Goal: Communication & Community: Share content

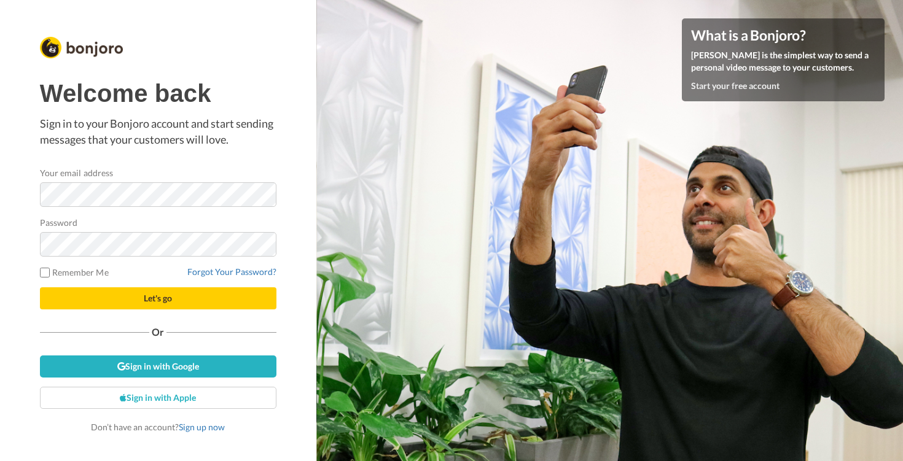
click at [158, 305] on button "Let's go" at bounding box center [158, 298] width 236 height 22
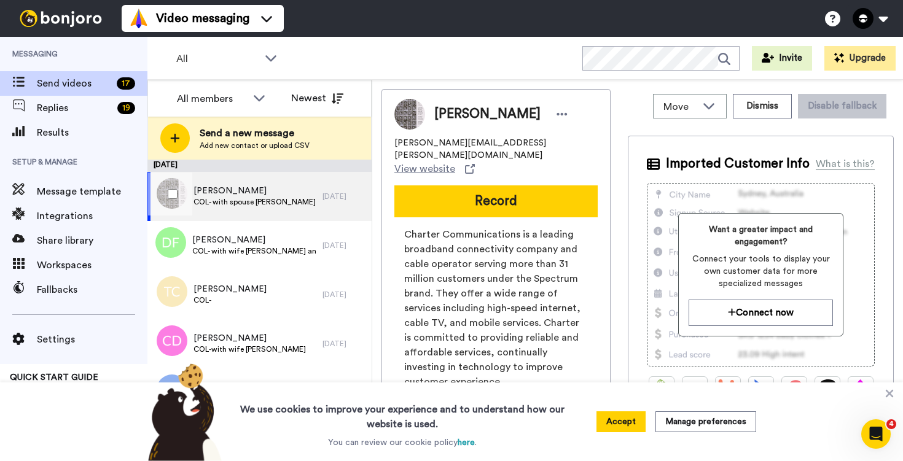
click at [270, 201] on div "Kerry Dickens COL- with spouse Terri" at bounding box center [234, 196] width 175 height 49
click at [620, 424] on button "Accept" at bounding box center [620, 421] width 49 height 21
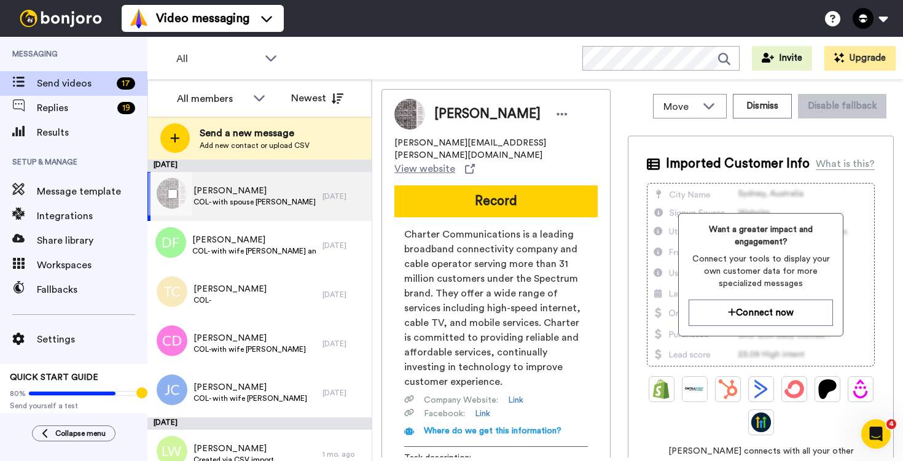
click at [236, 207] on div "Kerry Dickens COL- with spouse Terri" at bounding box center [254, 196] width 122 height 23
click at [239, 195] on span "Kerry Dickens" at bounding box center [254, 191] width 122 height 12
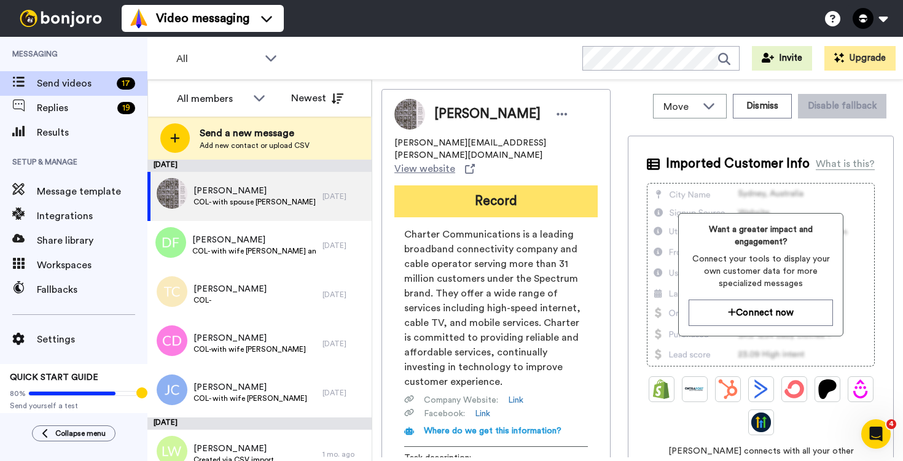
click at [496, 185] on button "Record" at bounding box center [495, 201] width 203 height 32
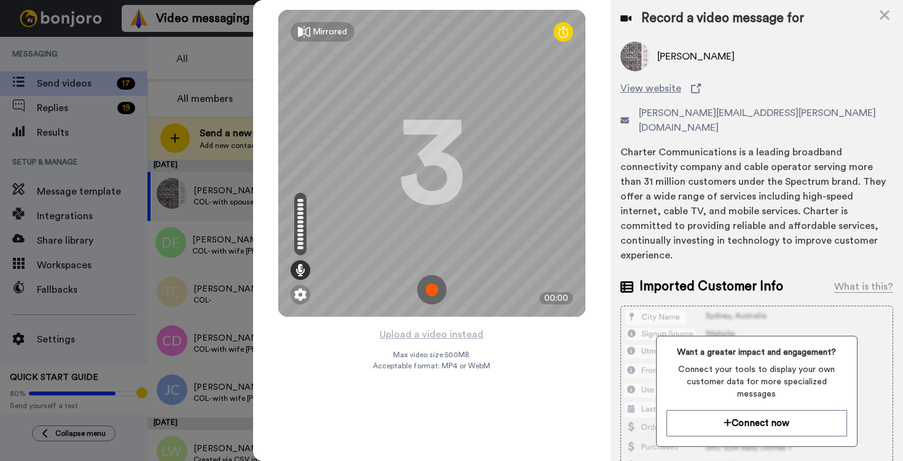
click at [432, 292] on img at bounding box center [431, 289] width 29 height 29
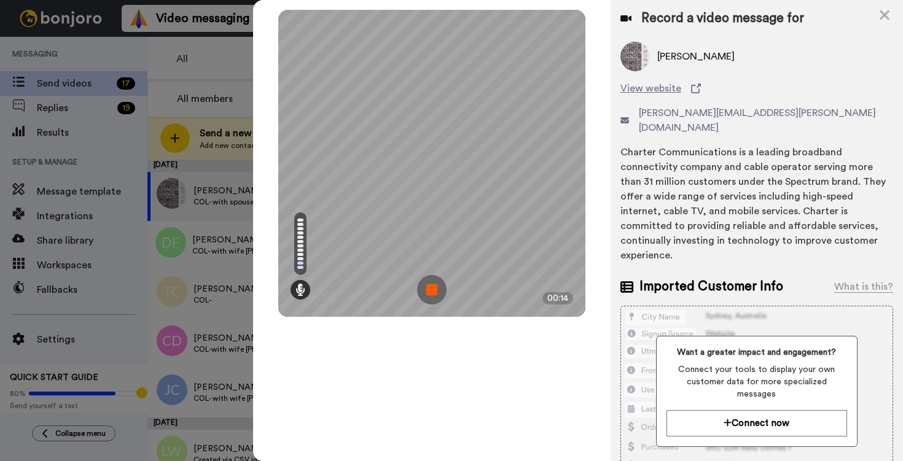
click at [432, 292] on img at bounding box center [431, 289] width 29 height 29
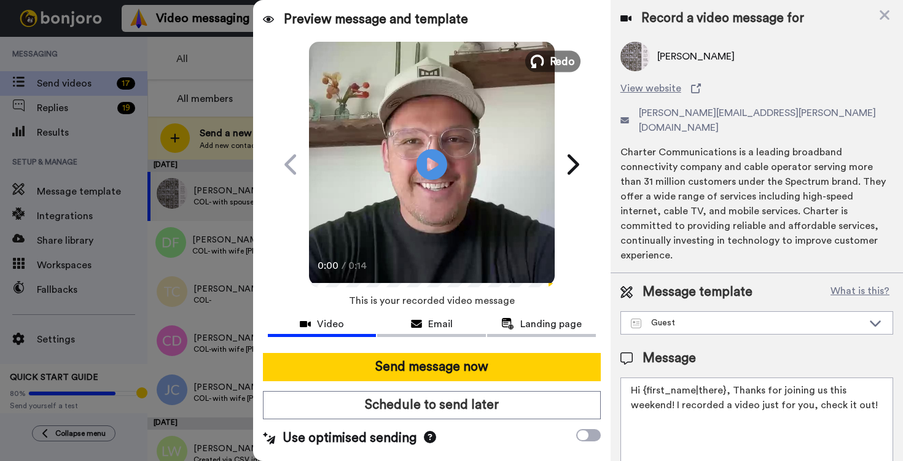
click at [549, 63] on span "Redo" at bounding box center [562, 61] width 26 height 16
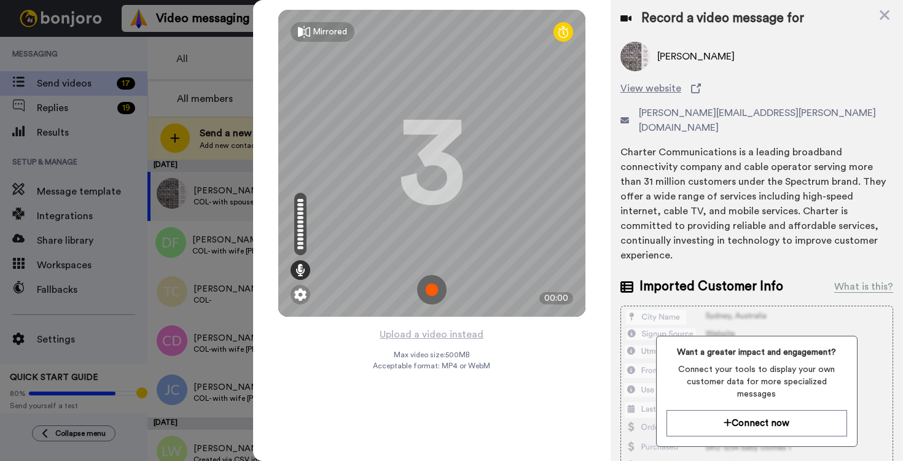
click at [434, 290] on img at bounding box center [431, 289] width 29 height 29
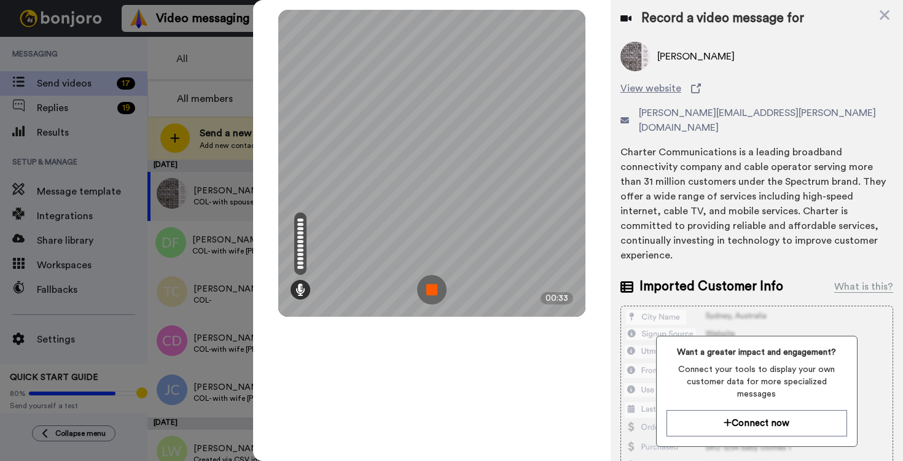
click at [434, 290] on img at bounding box center [431, 289] width 29 height 29
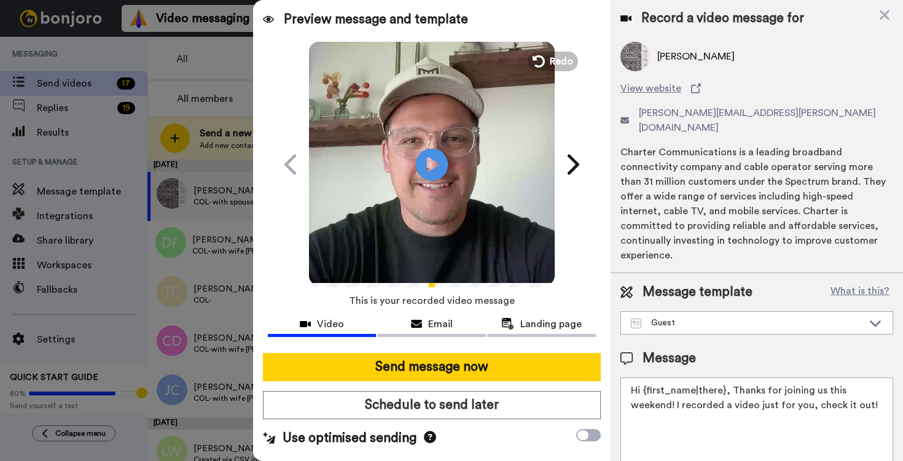
click at [432, 168] on icon "Play/Pause" at bounding box center [431, 164] width 33 height 58
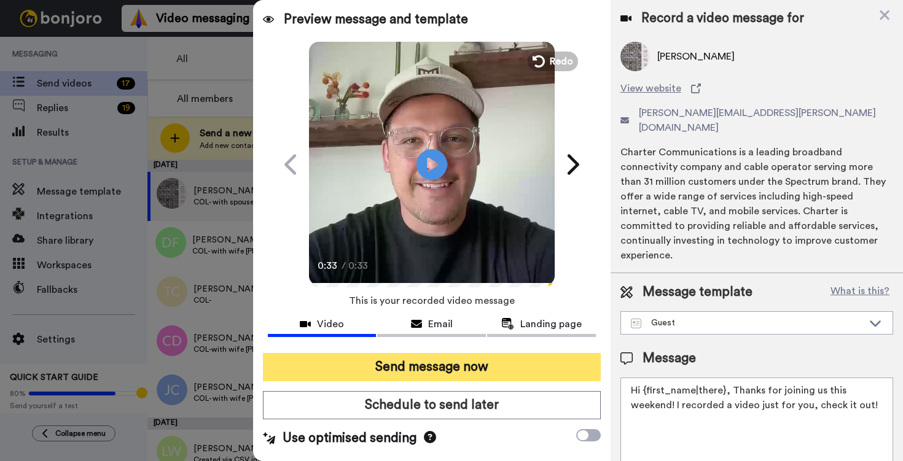
click at [432, 369] on button "Send message now" at bounding box center [432, 367] width 338 height 28
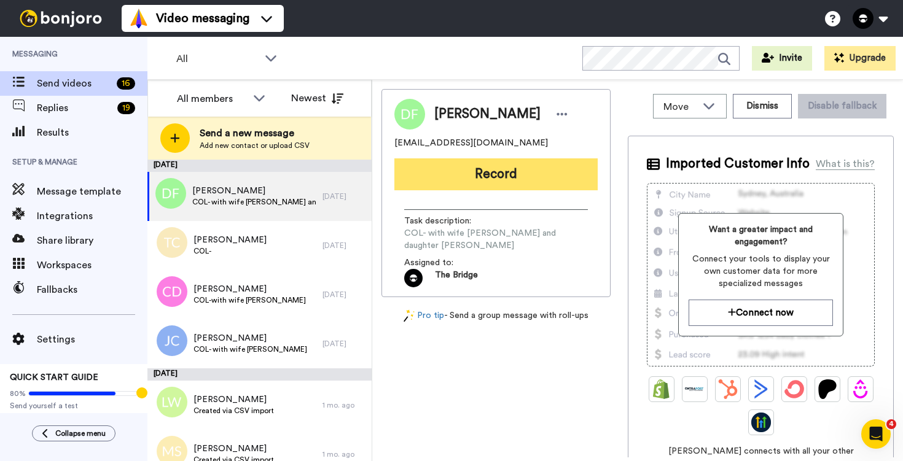
click at [489, 175] on button "Record" at bounding box center [495, 174] width 203 height 32
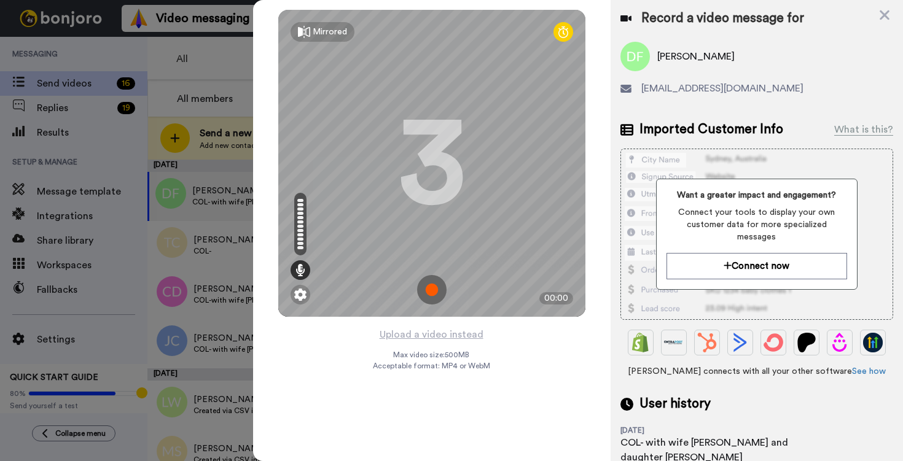
click at [432, 293] on img at bounding box center [431, 289] width 29 height 29
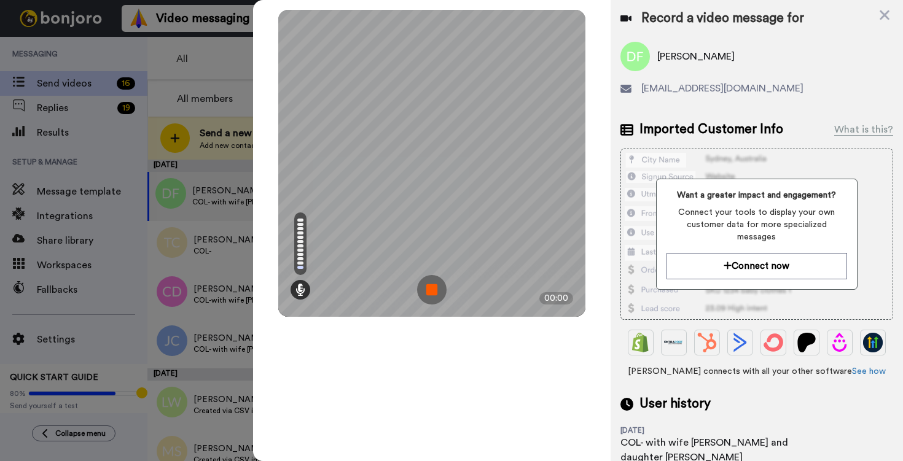
click at [432, 293] on img at bounding box center [431, 289] width 29 height 29
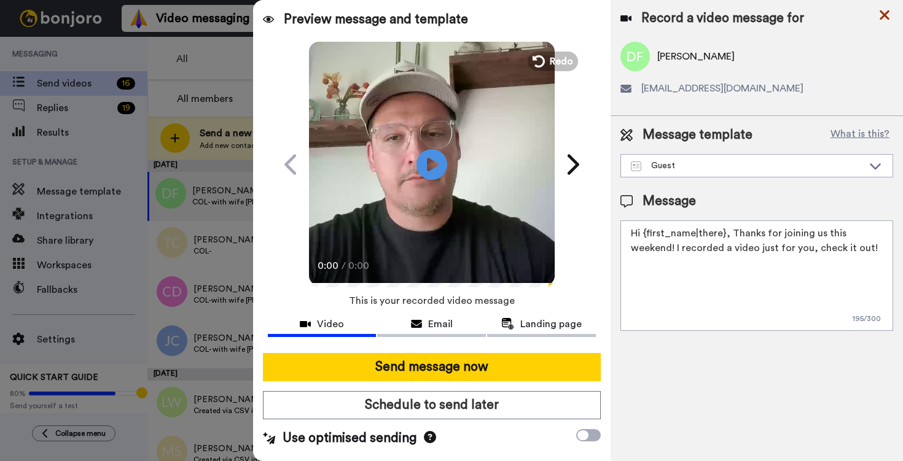
click at [885, 19] on icon at bounding box center [884, 14] width 12 height 15
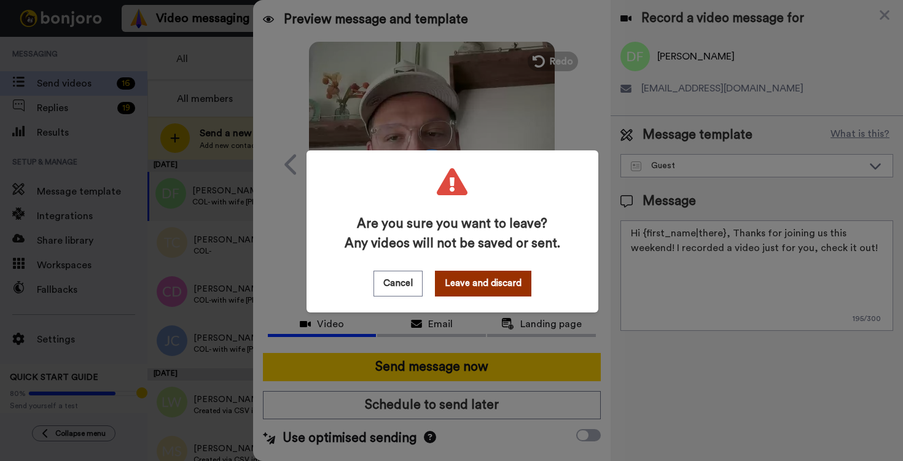
click at [483, 287] on button "Leave and discard" at bounding box center [483, 284] width 96 height 26
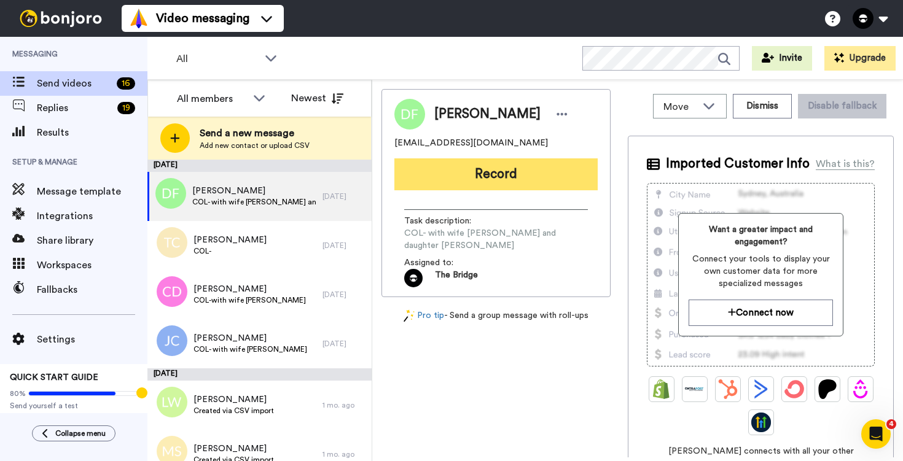
click at [491, 179] on button "Record" at bounding box center [495, 174] width 203 height 32
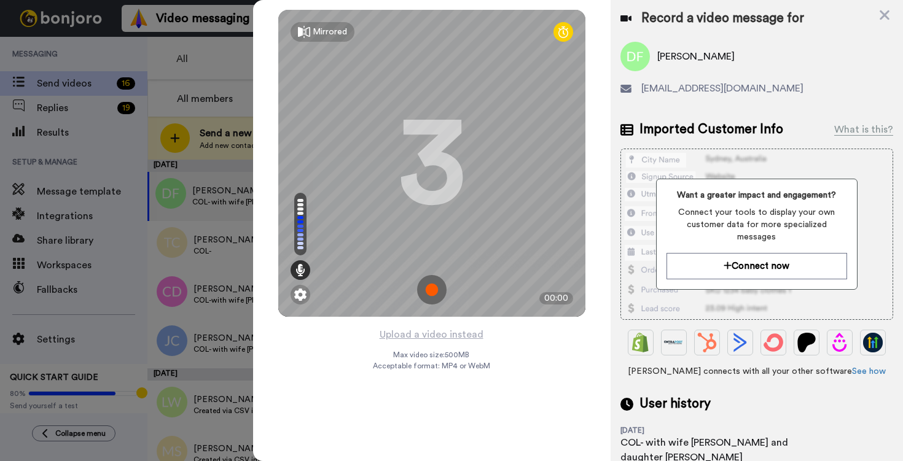
click at [434, 290] on img at bounding box center [431, 289] width 29 height 29
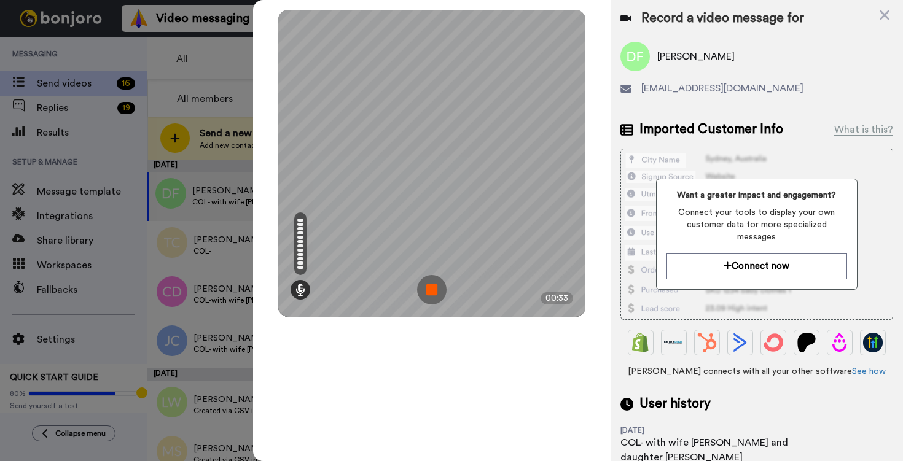
click at [434, 290] on img at bounding box center [431, 289] width 29 height 29
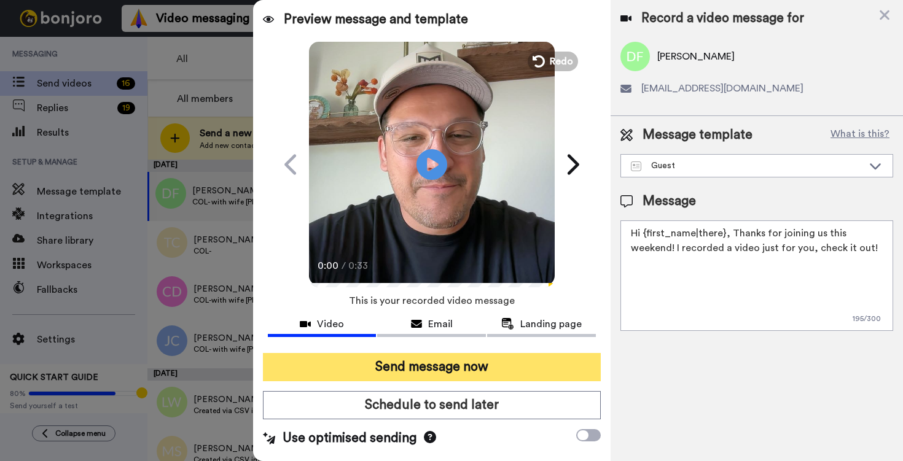
click at [430, 368] on button "Send message now" at bounding box center [432, 367] width 338 height 28
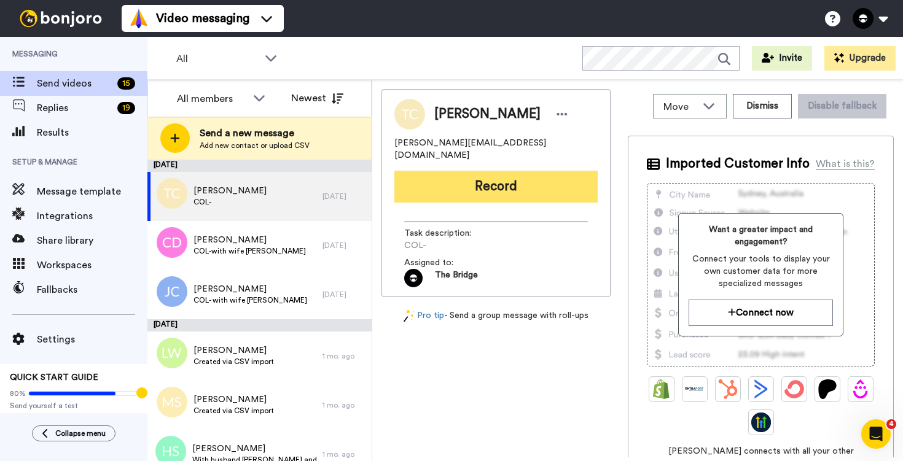
click at [497, 178] on button "Record" at bounding box center [495, 187] width 203 height 32
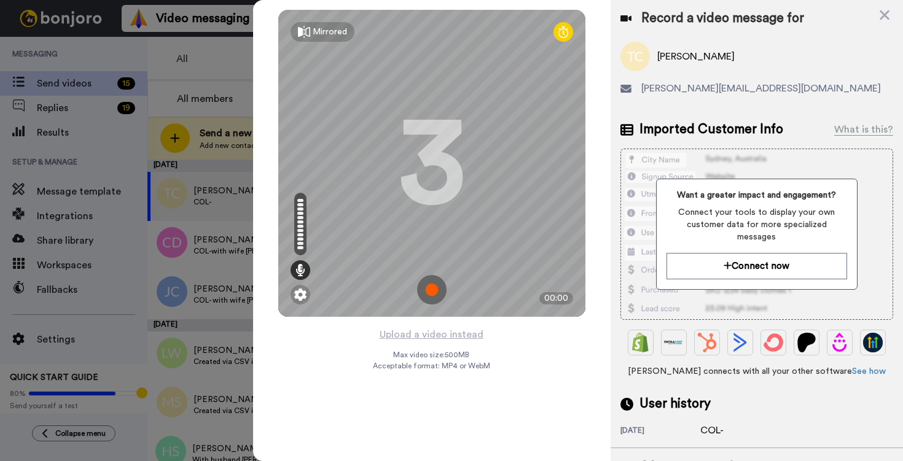
click at [433, 287] on img at bounding box center [431, 289] width 29 height 29
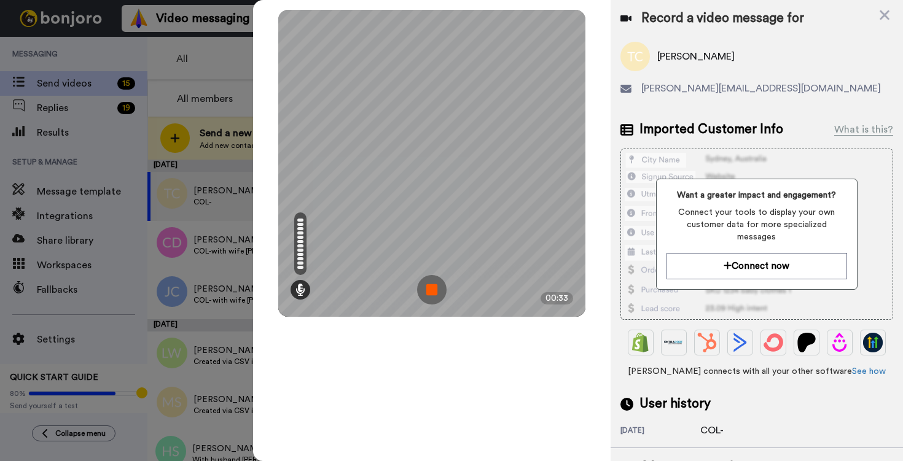
click at [433, 287] on img at bounding box center [431, 289] width 29 height 29
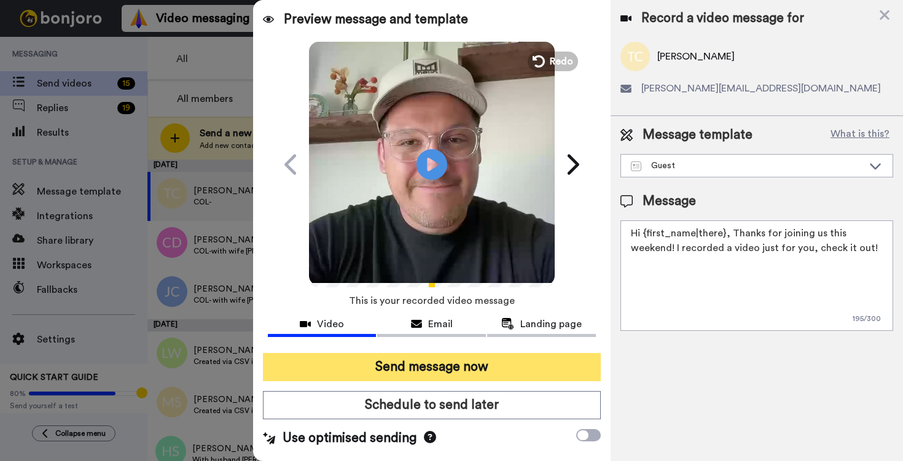
click at [428, 368] on button "Send message now" at bounding box center [432, 367] width 338 height 28
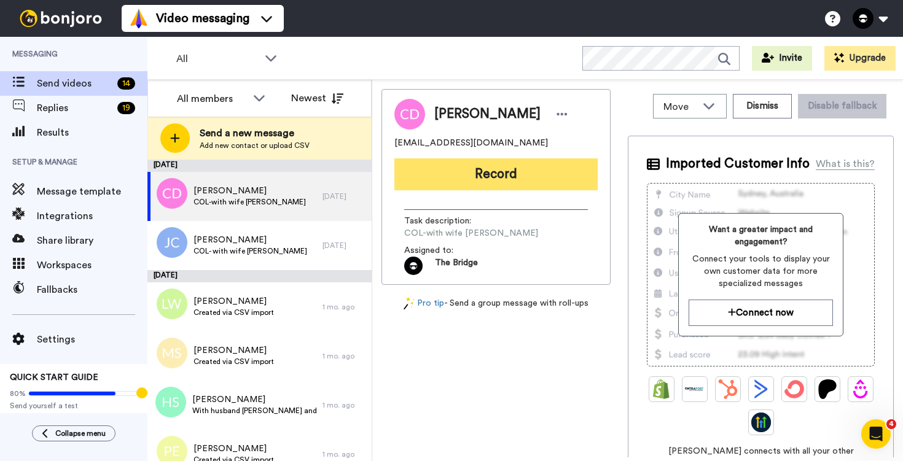
click at [491, 182] on button "Record" at bounding box center [495, 174] width 203 height 32
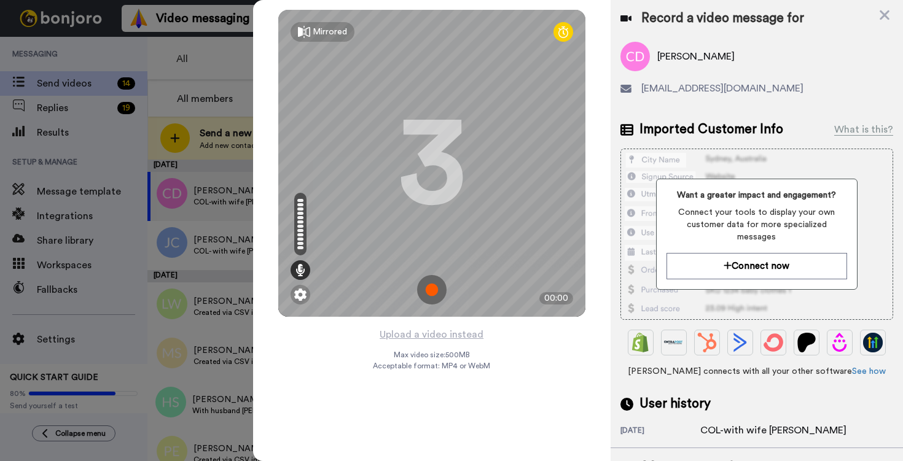
click at [430, 291] on img at bounding box center [431, 289] width 29 height 29
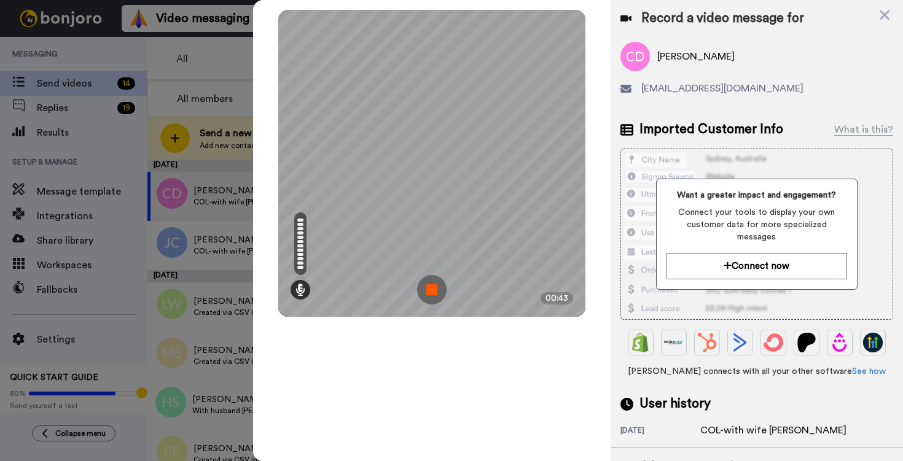
click at [434, 291] on img at bounding box center [431, 289] width 29 height 29
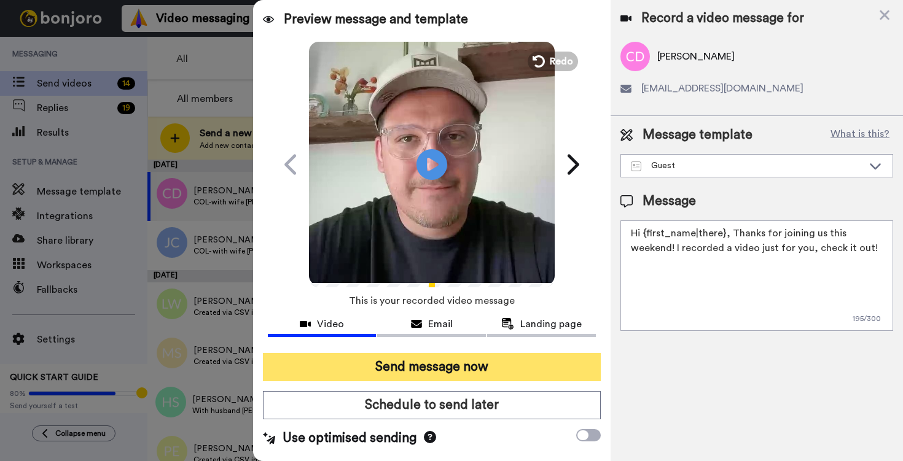
click at [425, 370] on button "Send message now" at bounding box center [432, 367] width 338 height 28
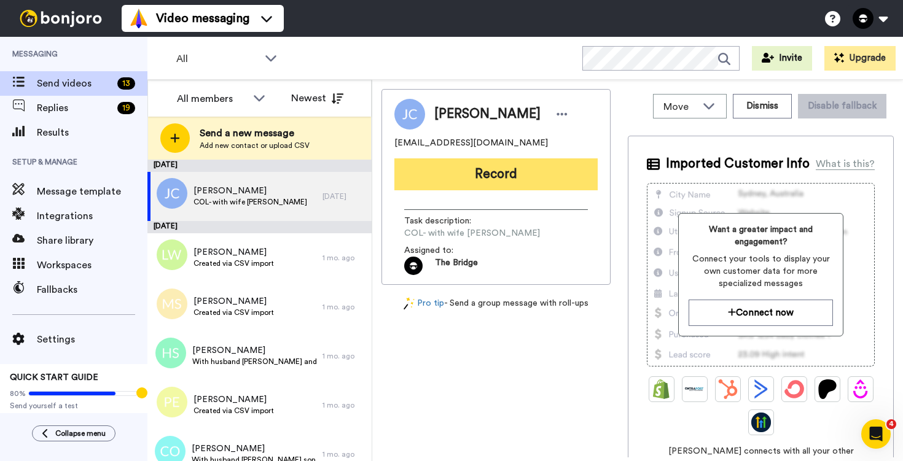
click at [497, 174] on button "Record" at bounding box center [495, 174] width 203 height 32
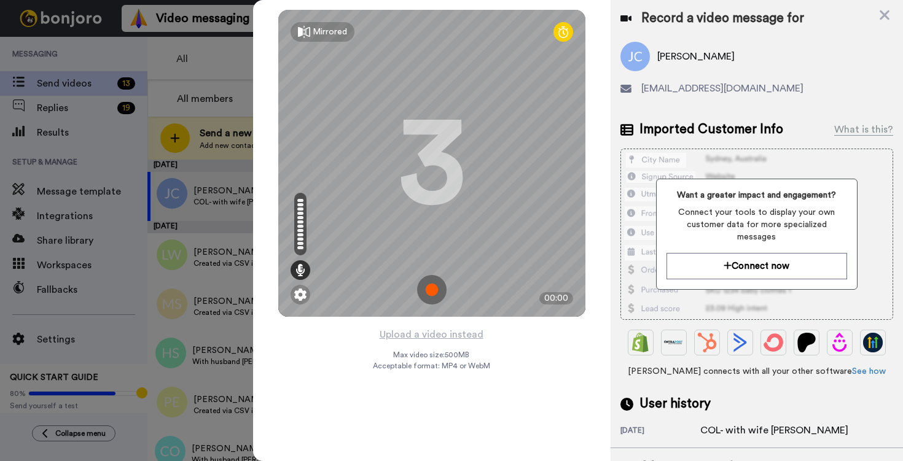
click at [430, 293] on img at bounding box center [431, 289] width 29 height 29
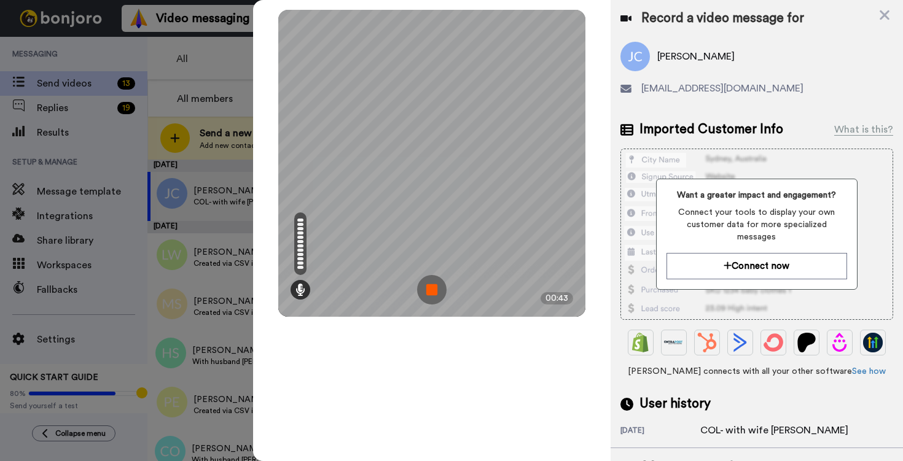
click at [356, 377] on div "Mirrored Redo 3 00:43" at bounding box center [431, 230] width 357 height 461
click at [430, 291] on img at bounding box center [431, 289] width 29 height 29
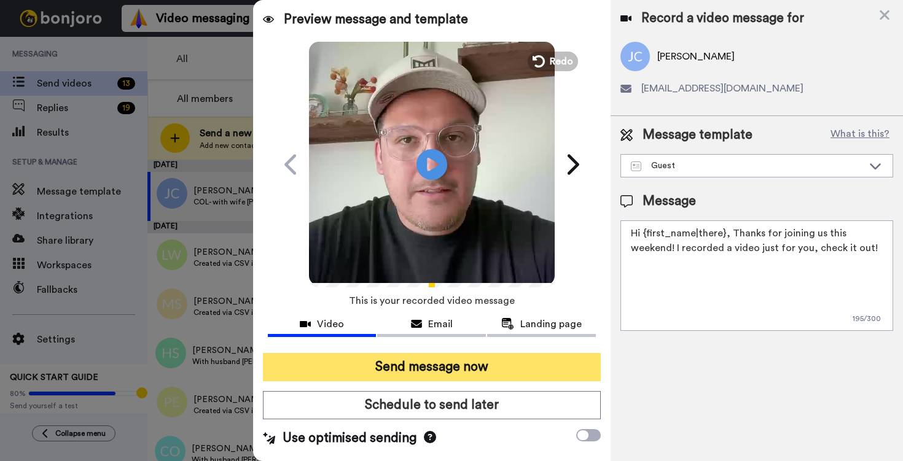
click at [430, 367] on button "Send message now" at bounding box center [432, 367] width 338 height 28
